Goal: Complete application form

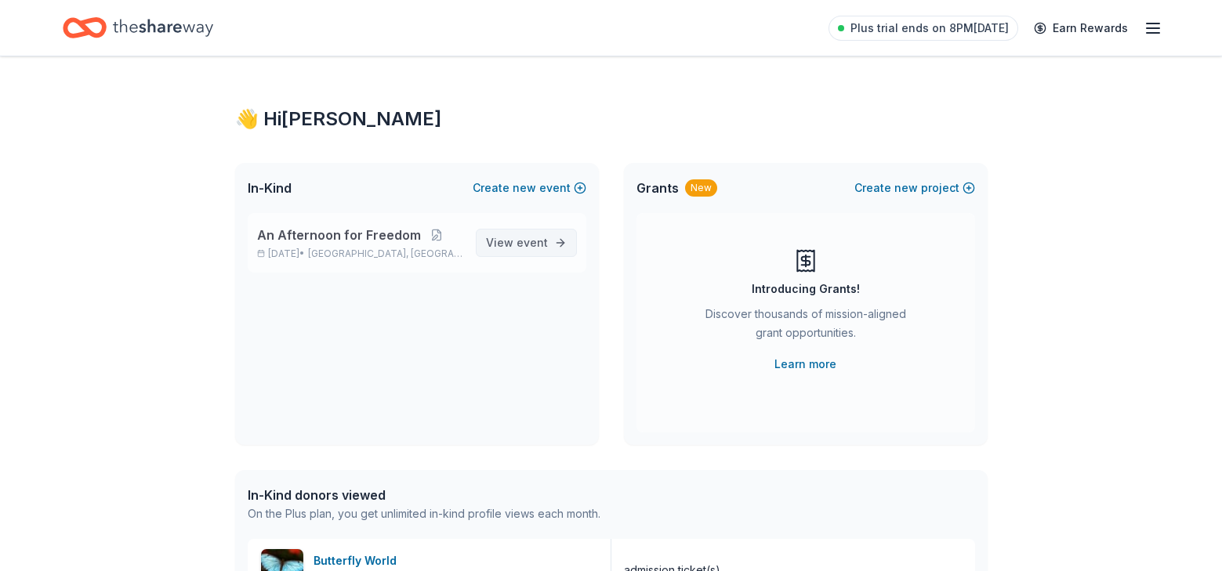
click at [535, 239] on span "event" at bounding box center [532, 242] width 31 height 13
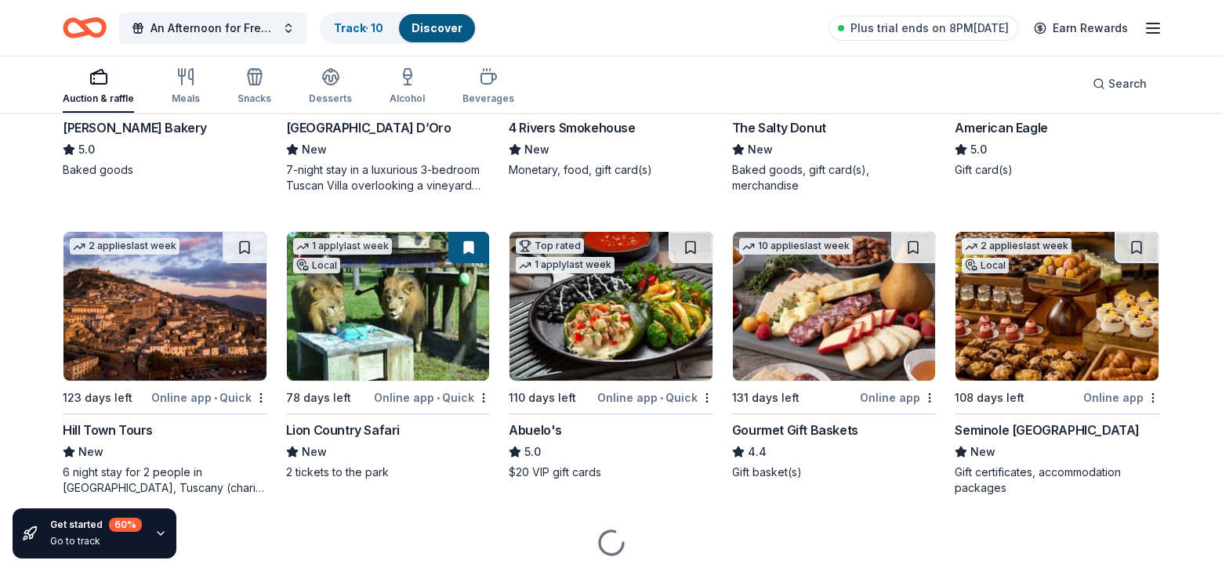
scroll to position [2207, 0]
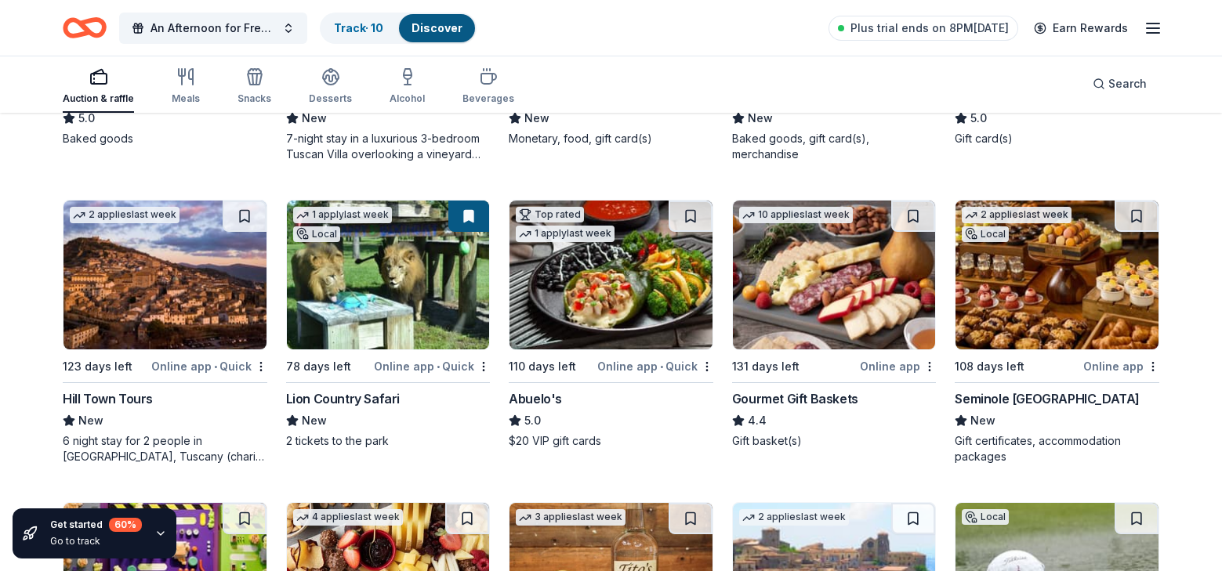
click at [368, 277] on img at bounding box center [388, 275] width 203 height 149
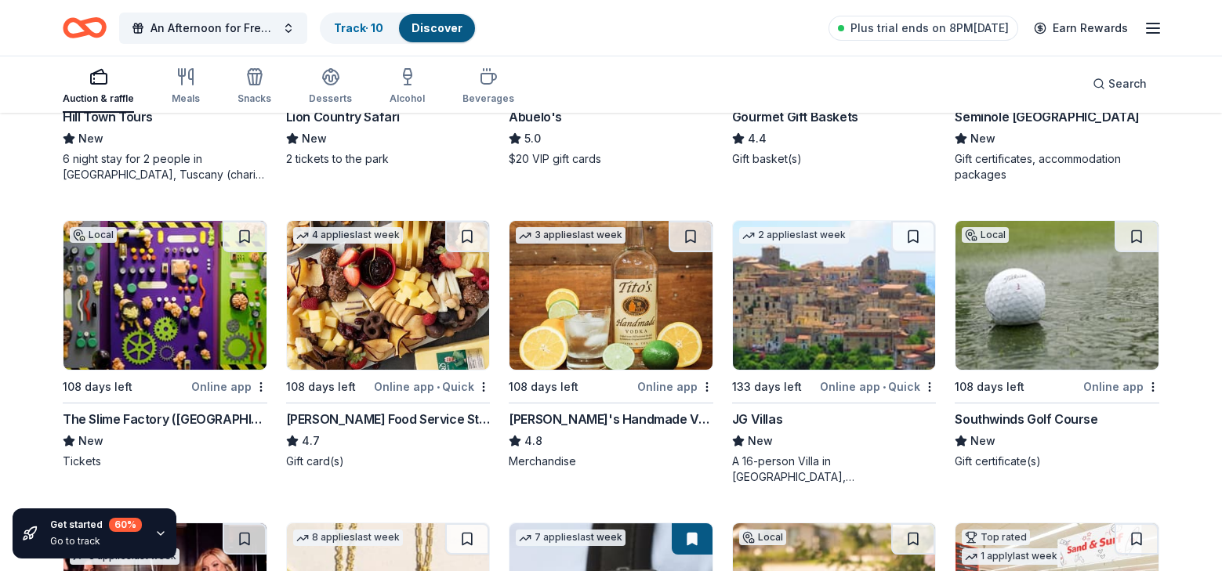
scroll to position [2520, 0]
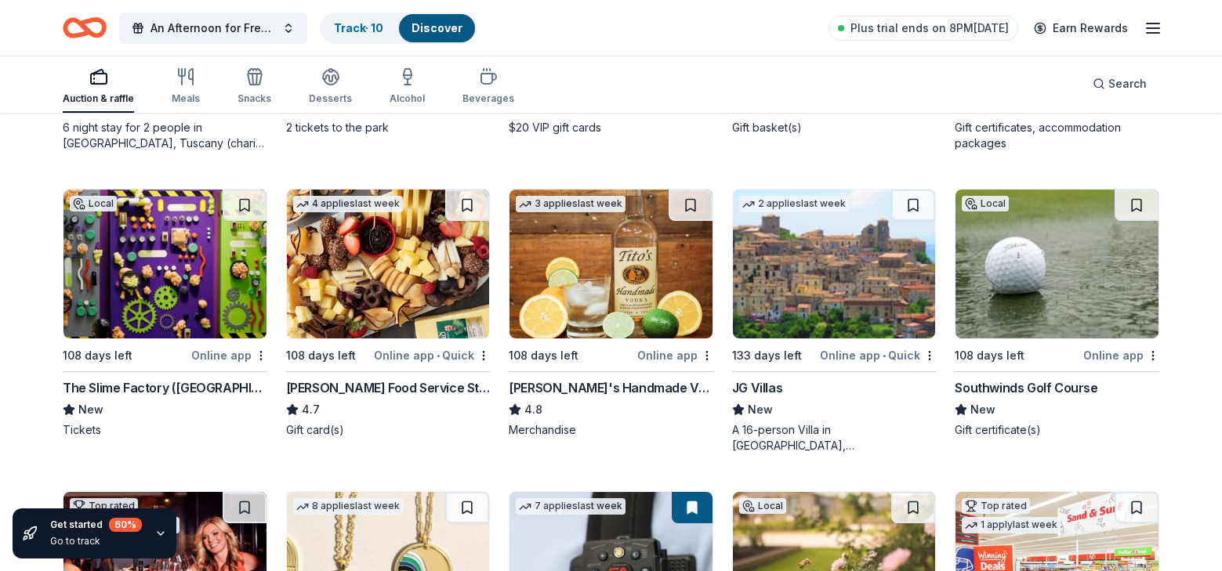
click at [743, 92] on div "Auction & raffle Meals Snacks Desserts Alcohol Beverages Search" at bounding box center [611, 84] width 1097 height 58
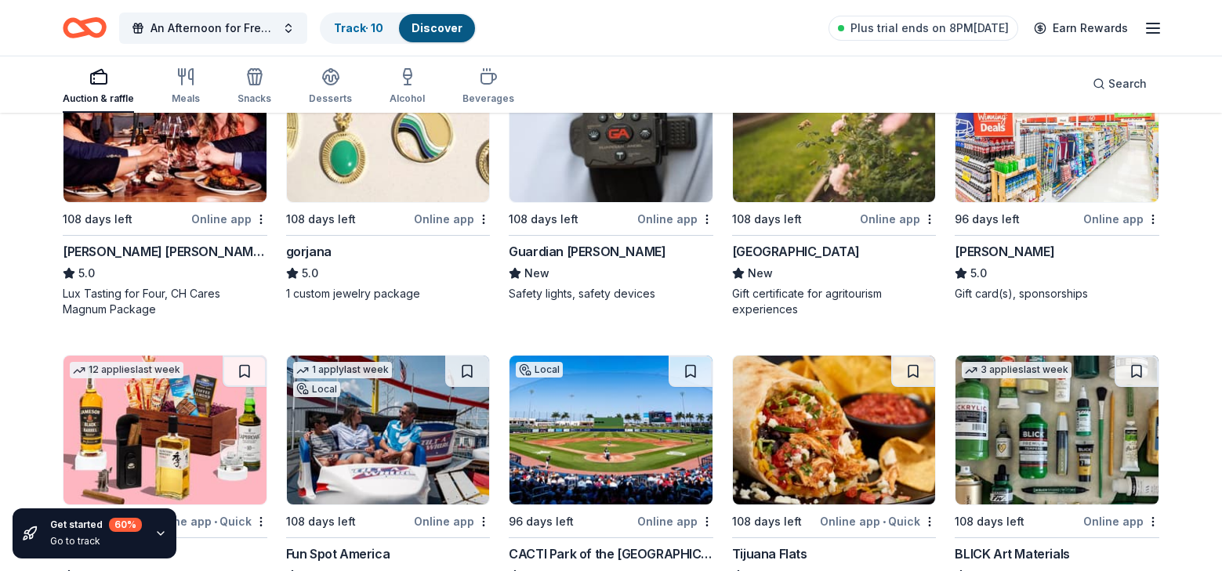
scroll to position [2990, 0]
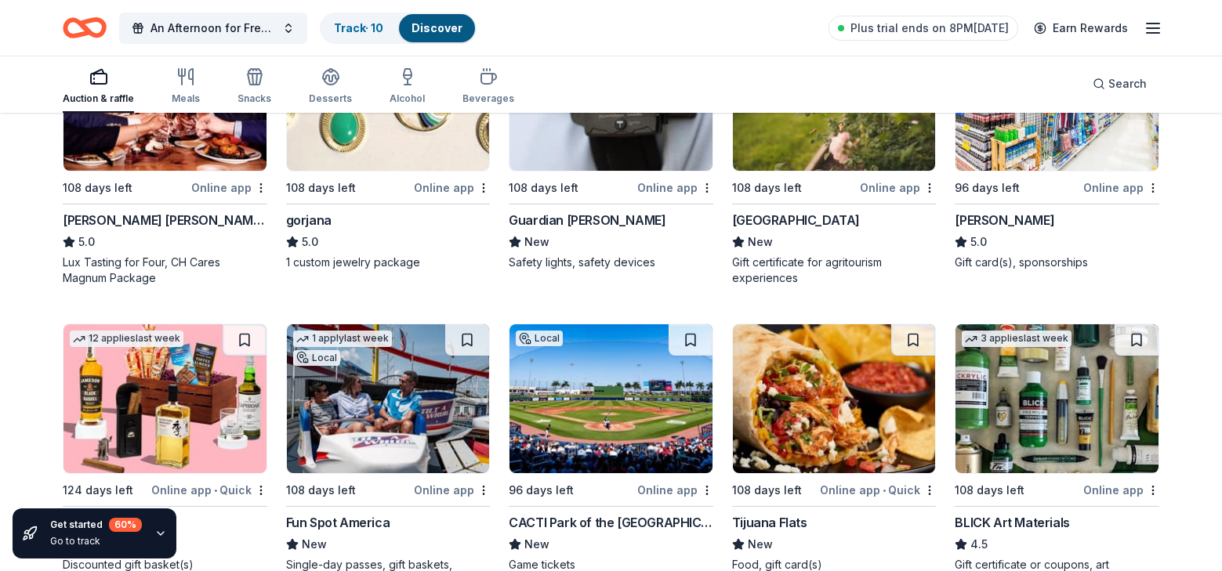
click at [1006, 133] on img at bounding box center [1057, 96] width 203 height 149
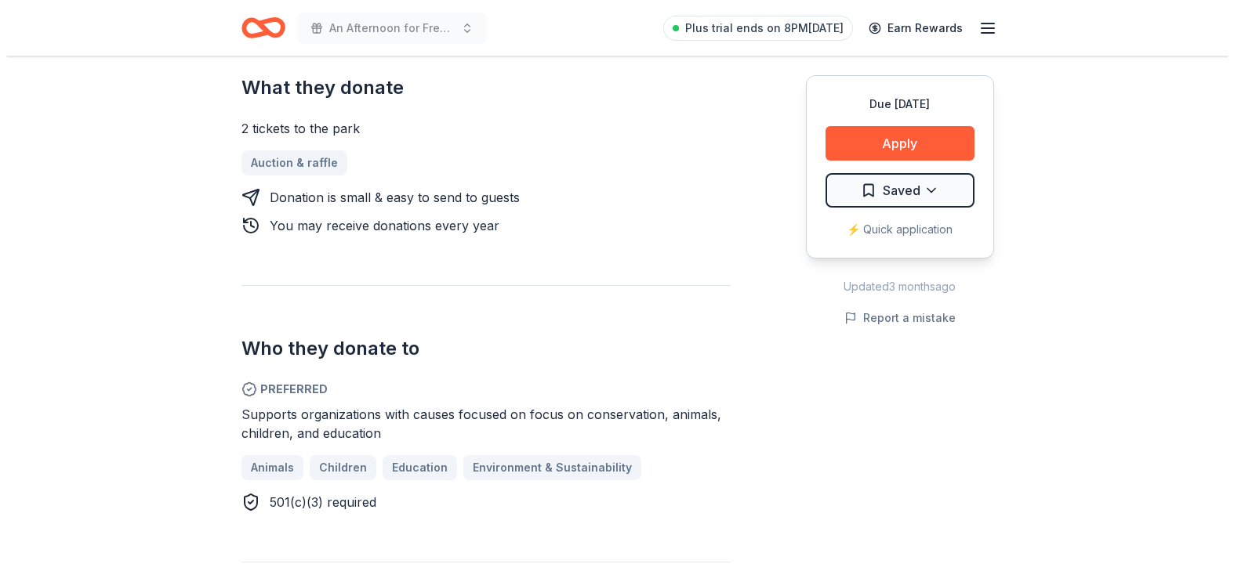
scroll to position [690, 0]
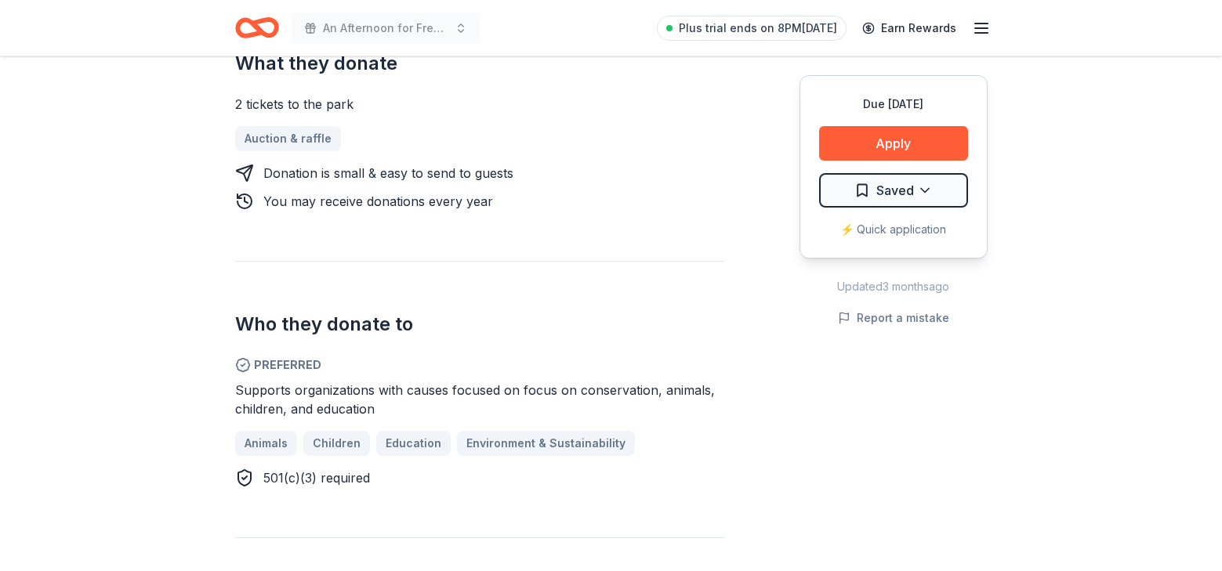
click at [367, 282] on div "Who they donate to Preferred Supports organizations with causes focused on focu…" at bounding box center [479, 374] width 489 height 227
click at [872, 227] on div "⚡️ Quick application" at bounding box center [893, 229] width 149 height 19
click at [905, 133] on button "Apply" at bounding box center [893, 143] width 149 height 34
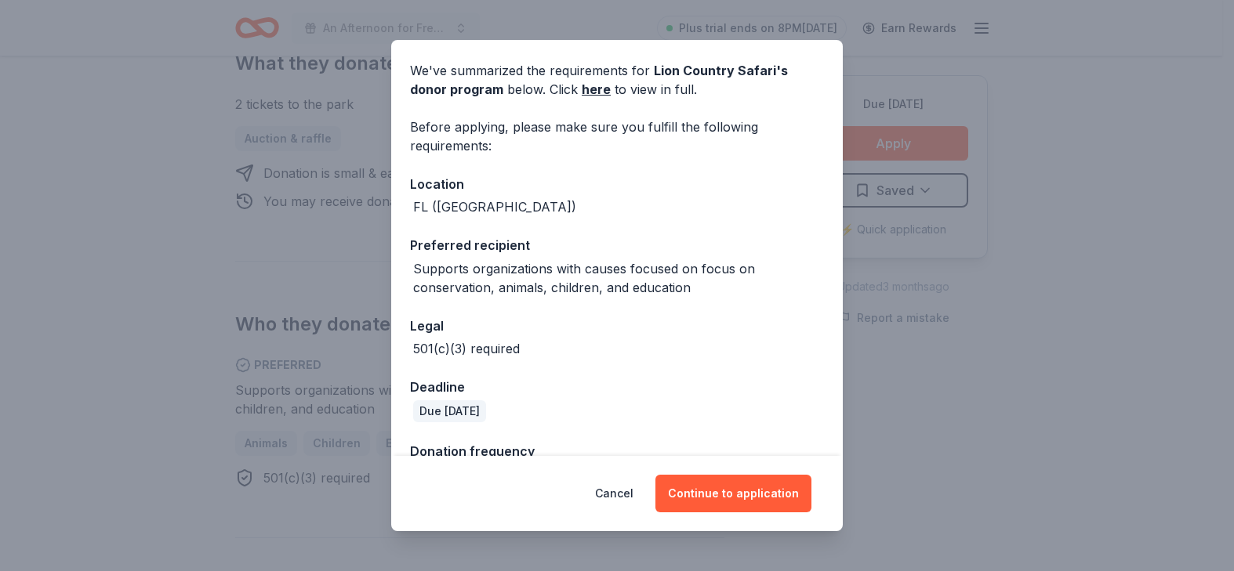
scroll to position [0, 0]
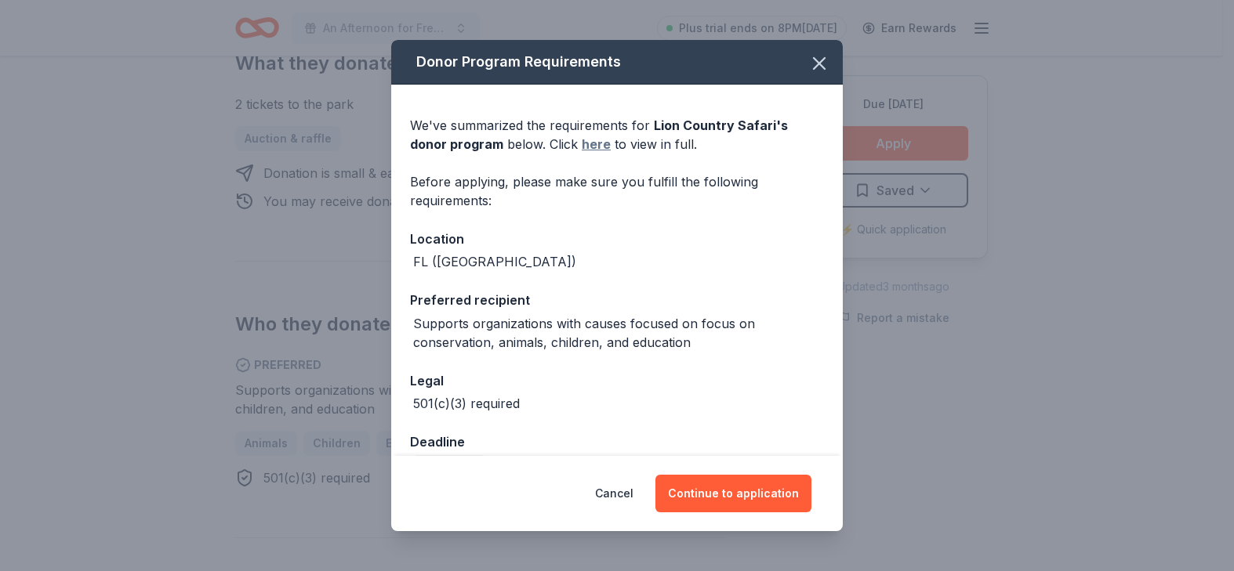
click at [596, 140] on link "here" at bounding box center [596, 144] width 29 height 19
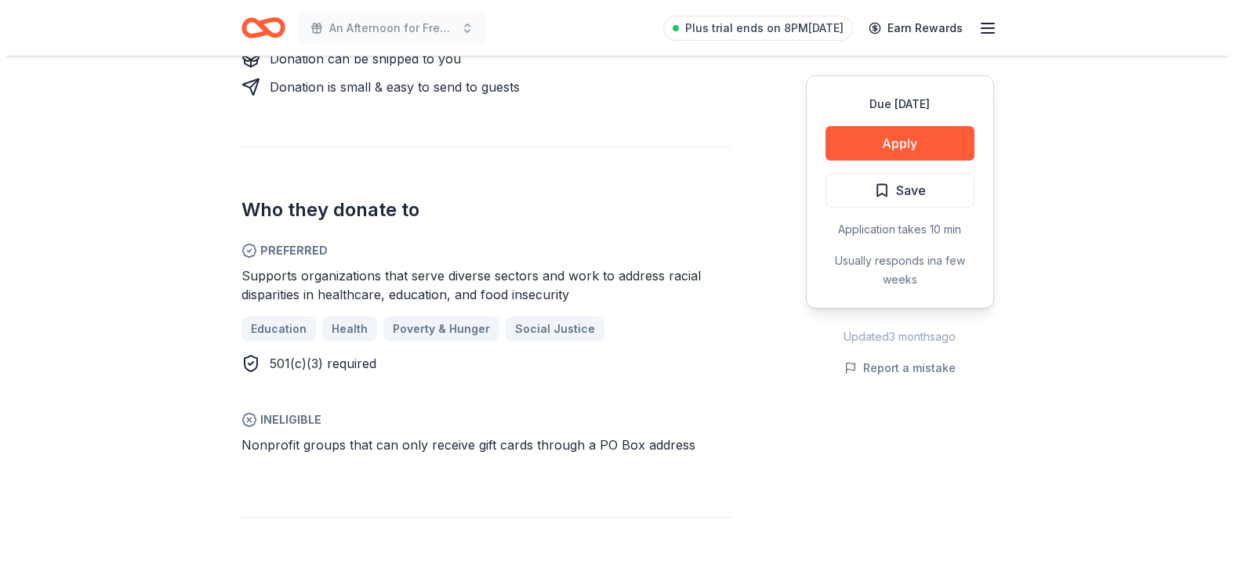
scroll to position [784, 0]
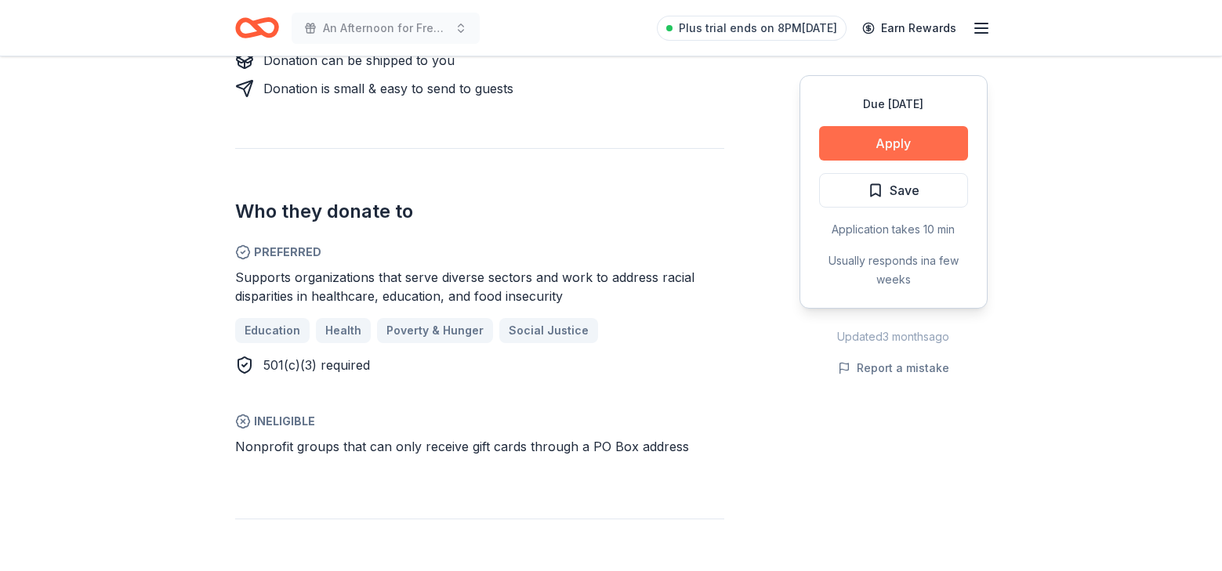
click at [927, 129] on button "Apply" at bounding box center [893, 143] width 149 height 34
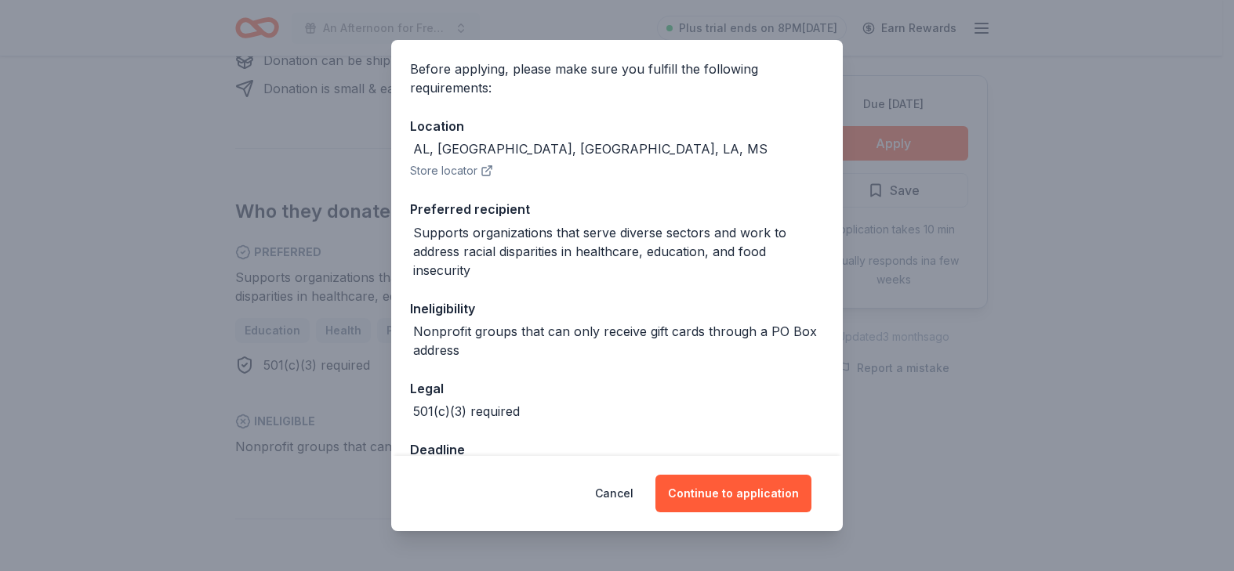
scroll to position [161, 0]
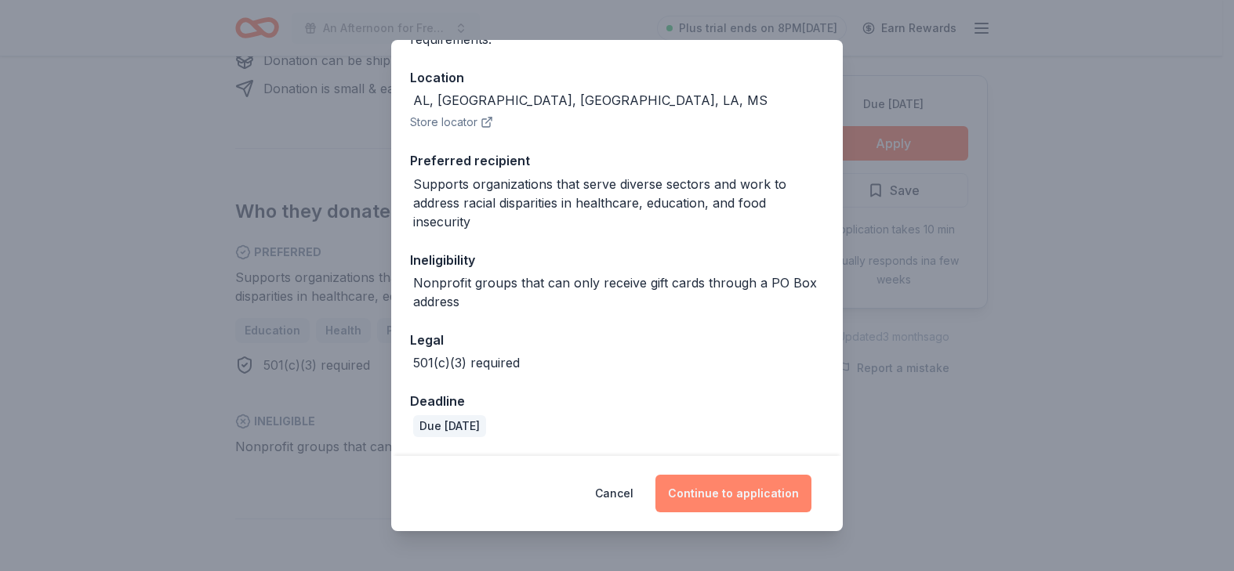
click at [744, 499] on button "Continue to application" at bounding box center [733, 494] width 156 height 38
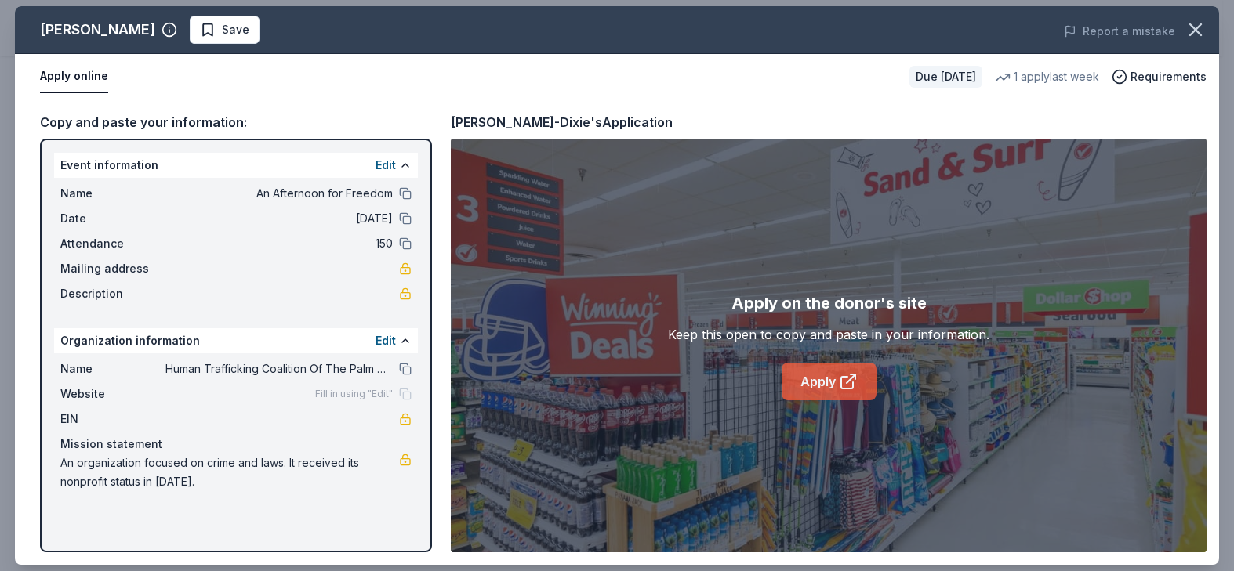
click at [836, 383] on link "Apply" at bounding box center [829, 382] width 95 height 38
